Goal: Information Seeking & Learning: Learn about a topic

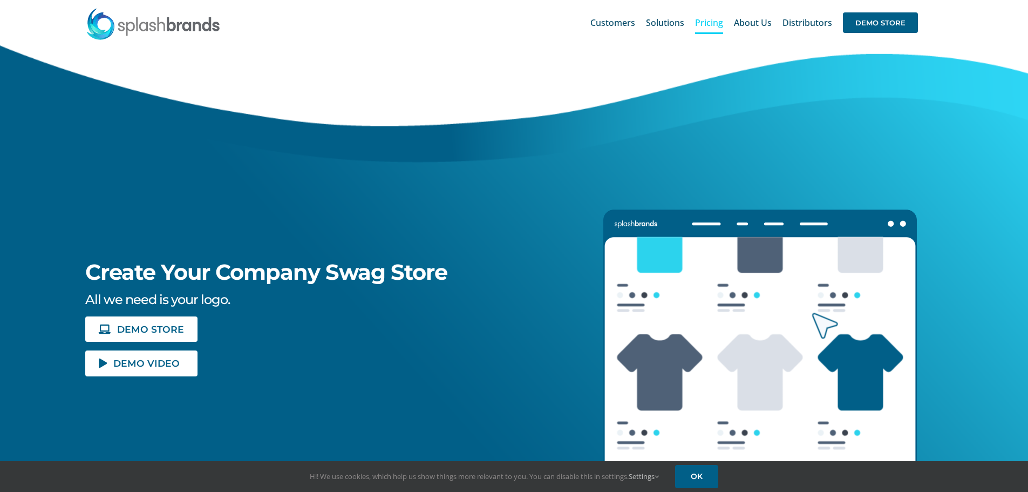
click at [706, 27] on span "Pricing" at bounding box center [709, 22] width 28 height 9
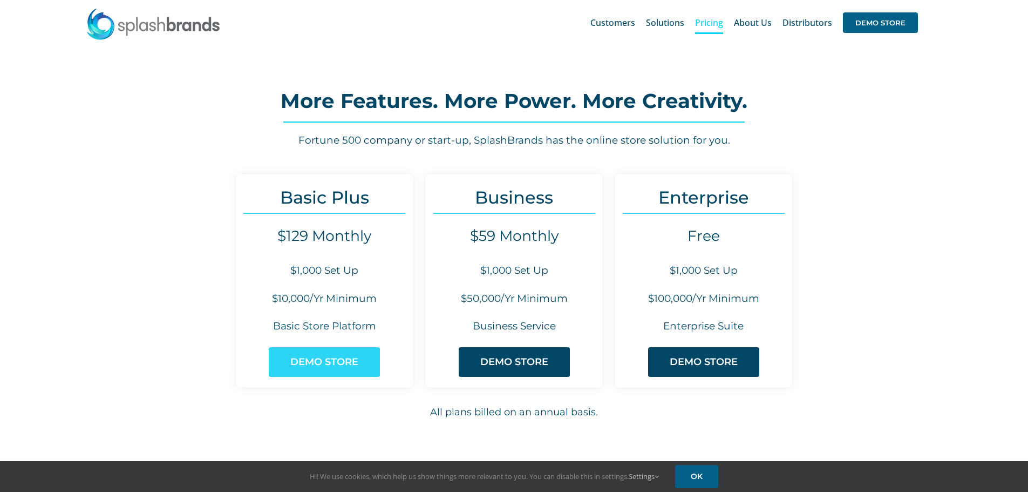
click at [359, 355] on link "DEMO STORE" at bounding box center [324, 362] width 111 height 30
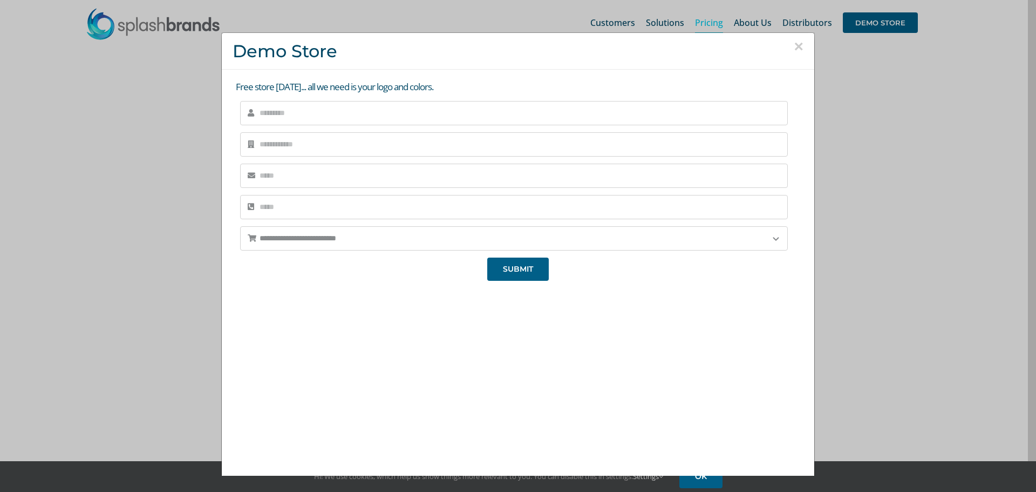
click at [794, 47] on button "×" at bounding box center [799, 46] width 10 height 16
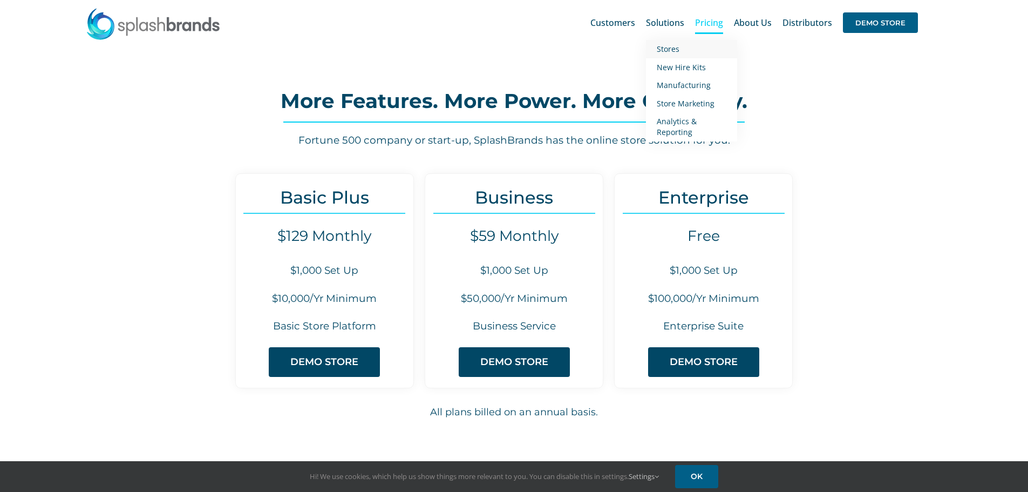
click at [669, 49] on span "Stores" at bounding box center [668, 49] width 23 height 10
